Goal: Navigation & Orientation: Go to known website

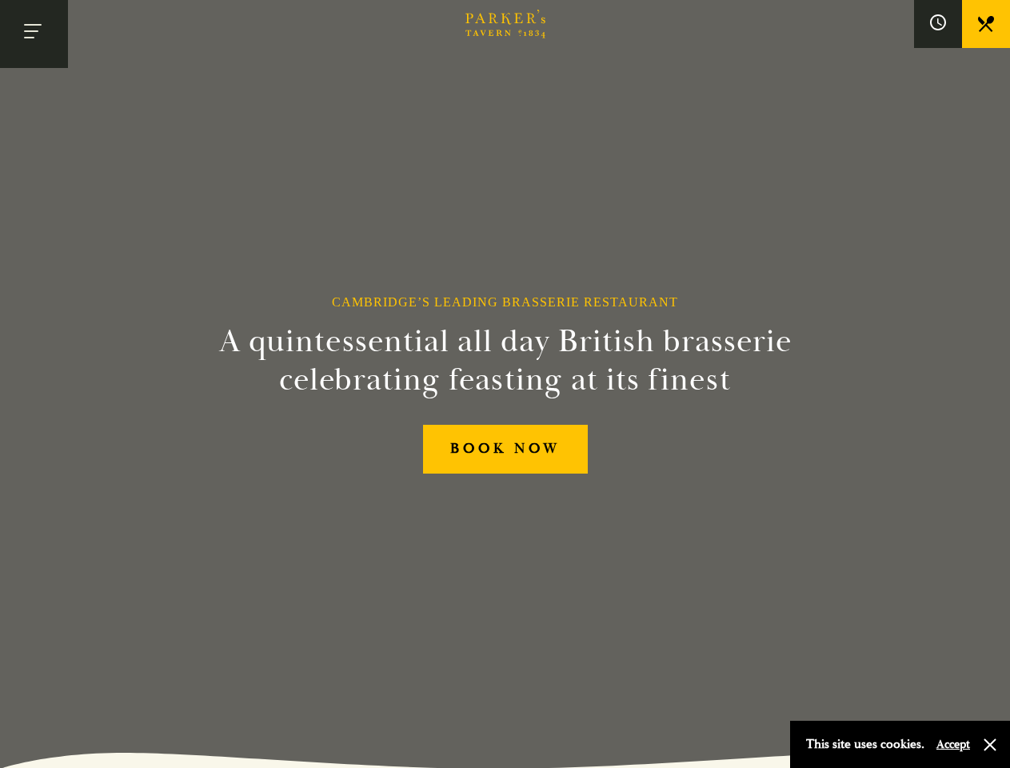
click at [504, 384] on h2 "A quintessential all day British brasserie celebrating feasting at its finest" at bounding box center [505, 360] width 729 height 77
click at [34, 34] on button "Toggle navigation" at bounding box center [34, 34] width 68 height 68
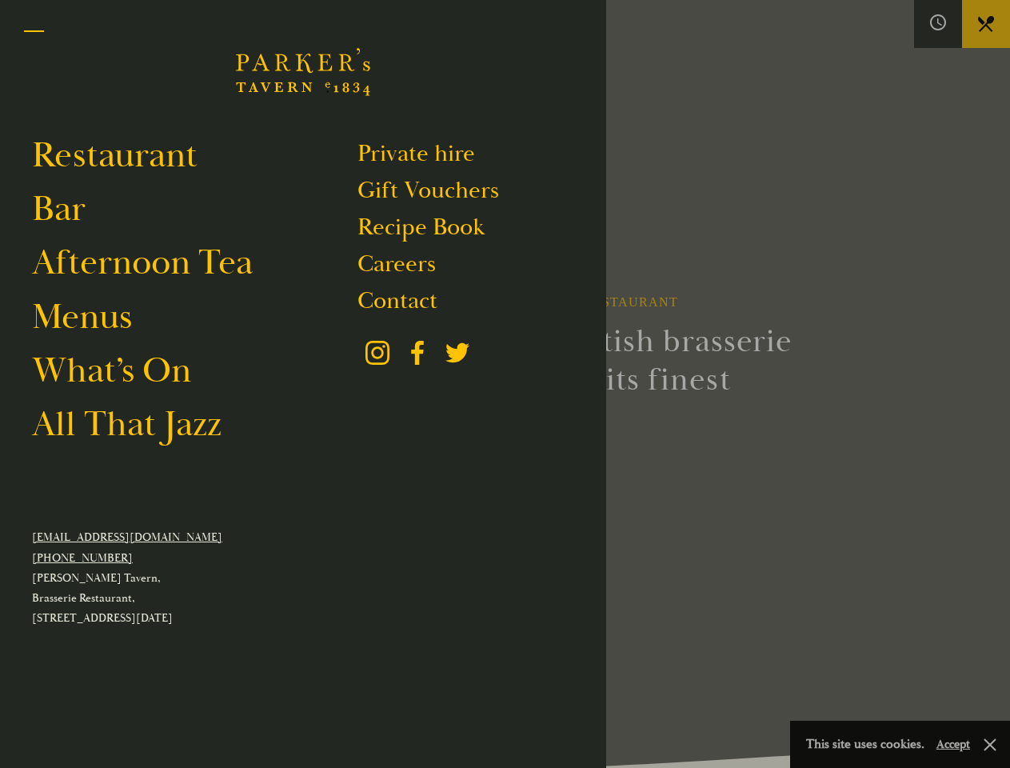
click at [938, 24] on div at bounding box center [505, 384] width 1010 height 768
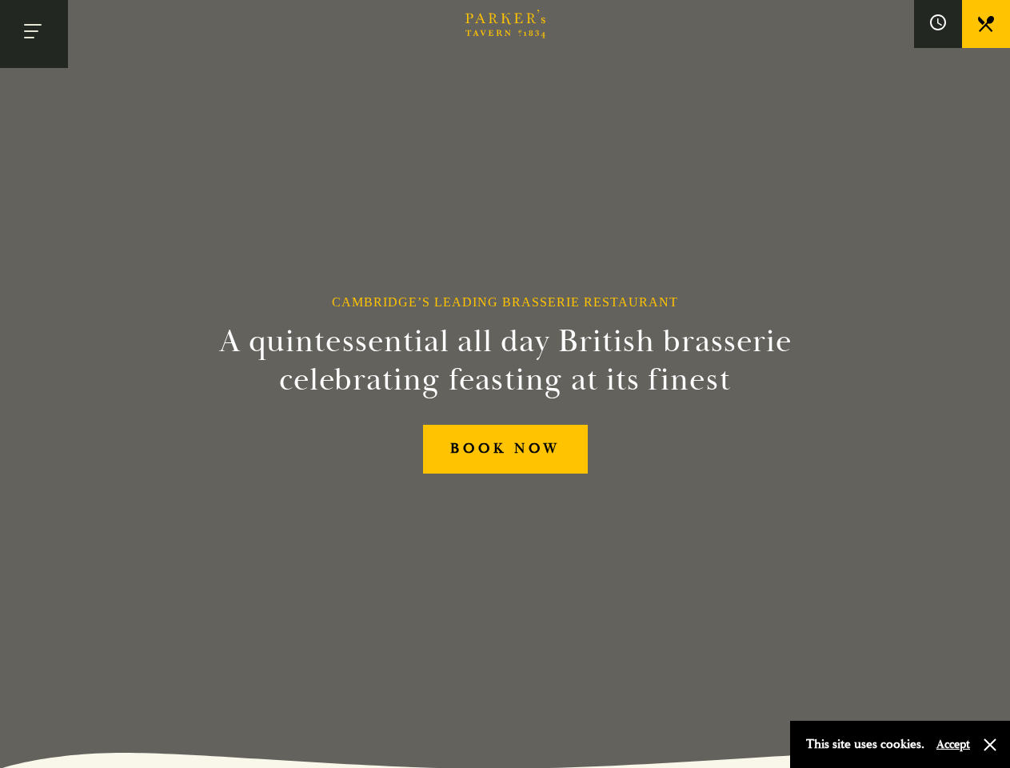
click at [952, 744] on button "Accept" at bounding box center [953, 743] width 34 height 15
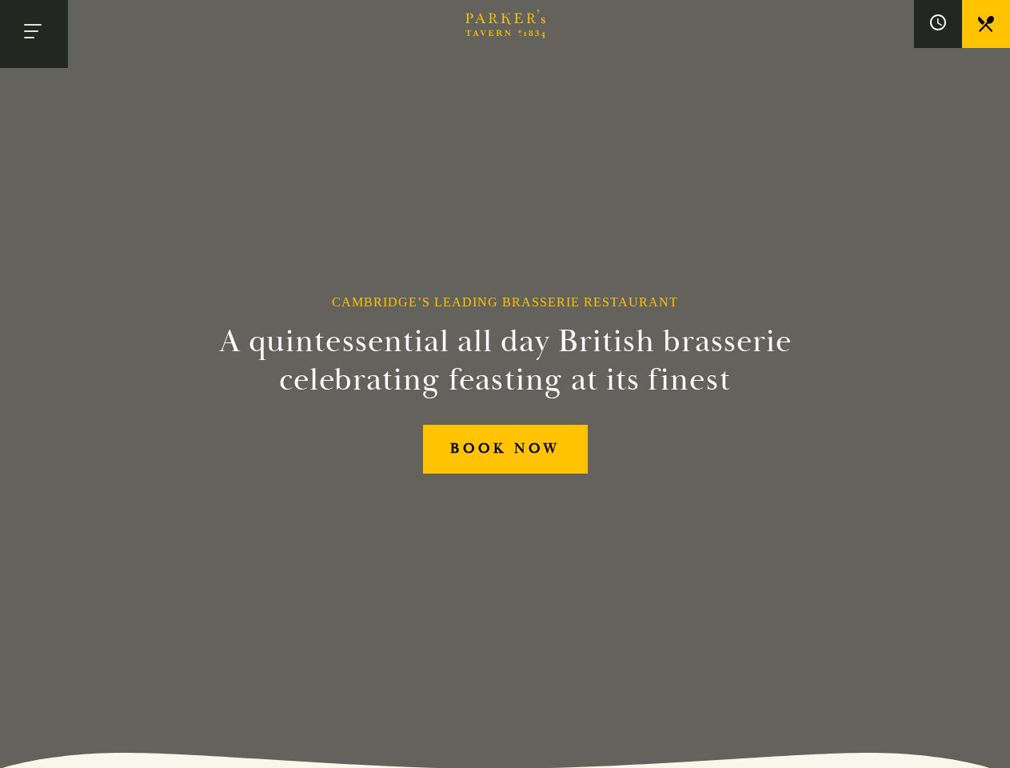
click at [990, 744] on section "Cambridge’s Leading Brasserie Restaurant A quintessential all day British brass…" at bounding box center [505, 384] width 1010 height 768
